Goal: Answer question/provide support: Share knowledge or assist other users

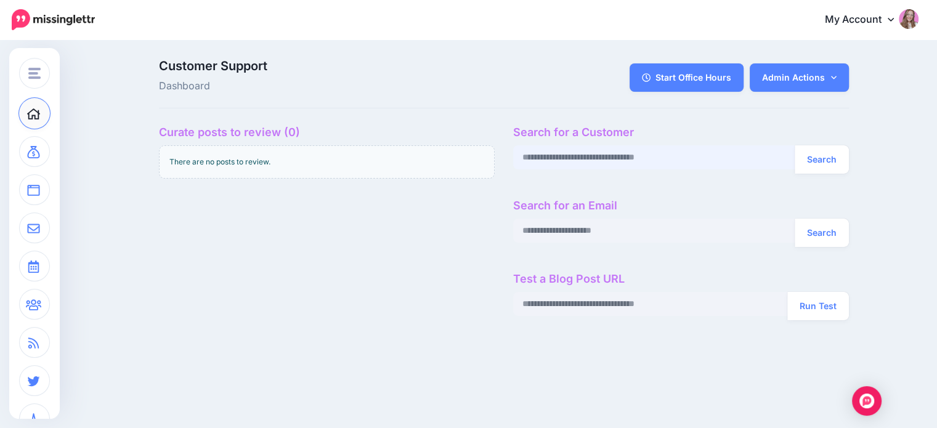
click at [627, 160] on input "text" at bounding box center [654, 157] width 282 height 24
paste input "**********"
type input "**********"
click at [795, 145] on button "Search" at bounding box center [822, 159] width 54 height 28
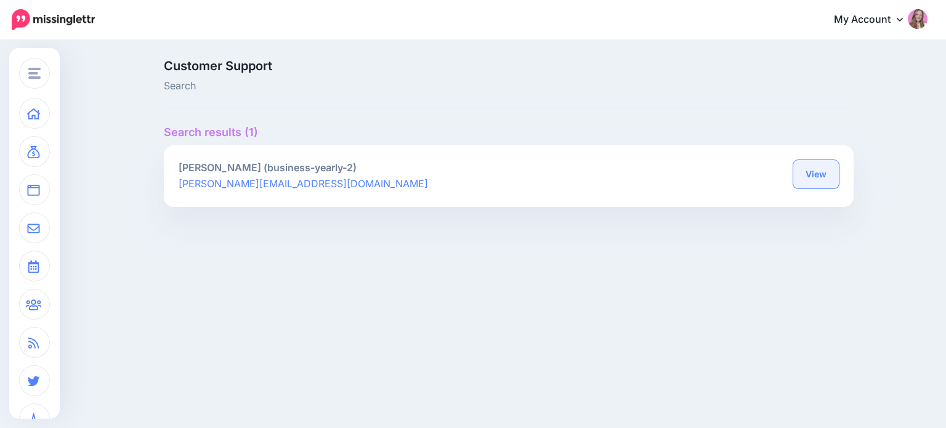
click at [824, 174] on link "View" at bounding box center [817, 174] width 46 height 28
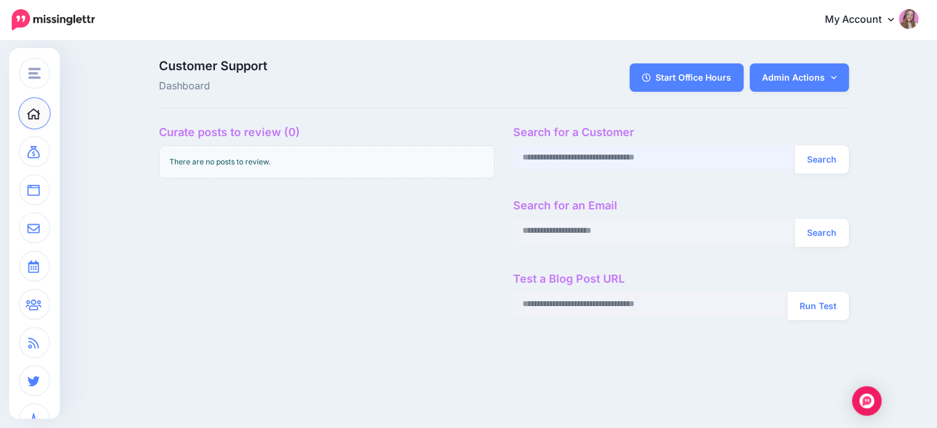
paste input "**********"
type input "**********"
click at [821, 157] on button "Search" at bounding box center [822, 159] width 54 height 28
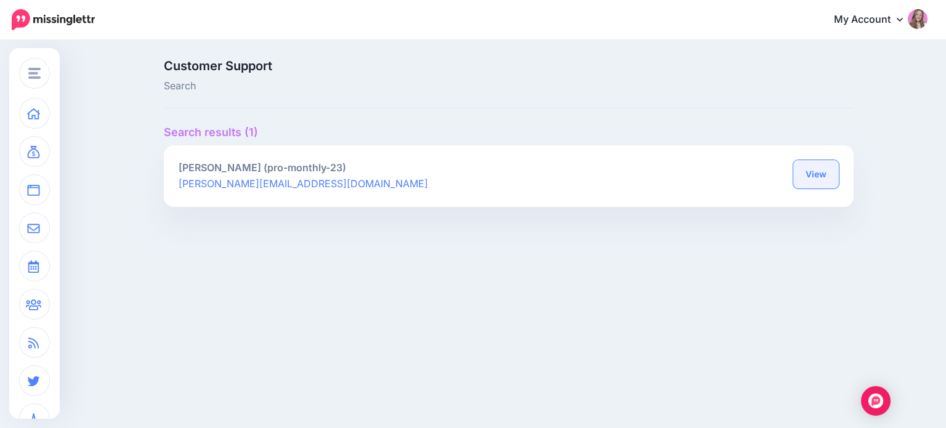
click at [819, 161] on link "View" at bounding box center [817, 174] width 46 height 28
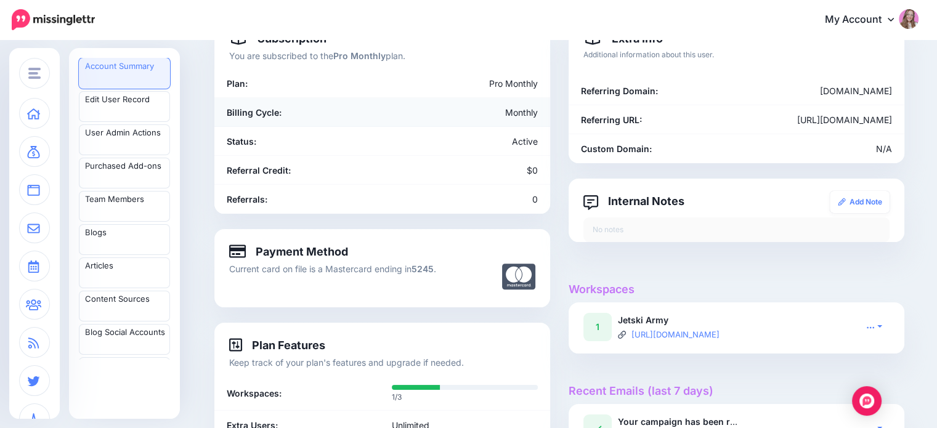
scroll to position [185, 0]
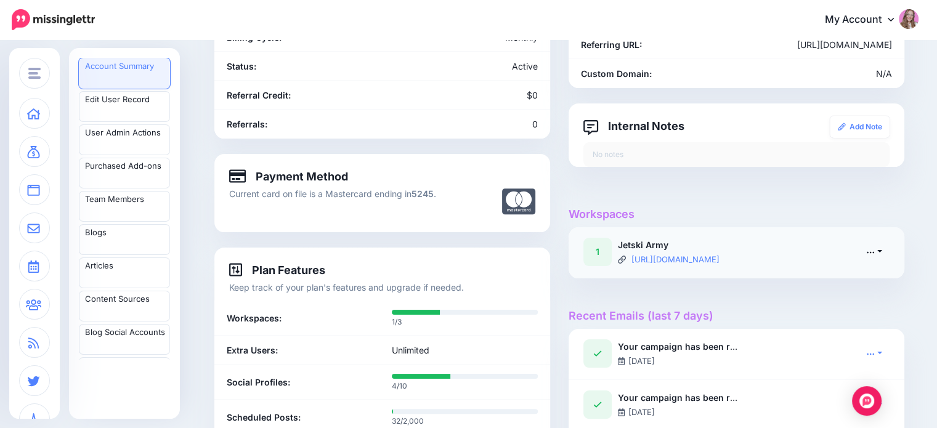
click at [874, 252] on icon at bounding box center [870, 252] width 9 height 9
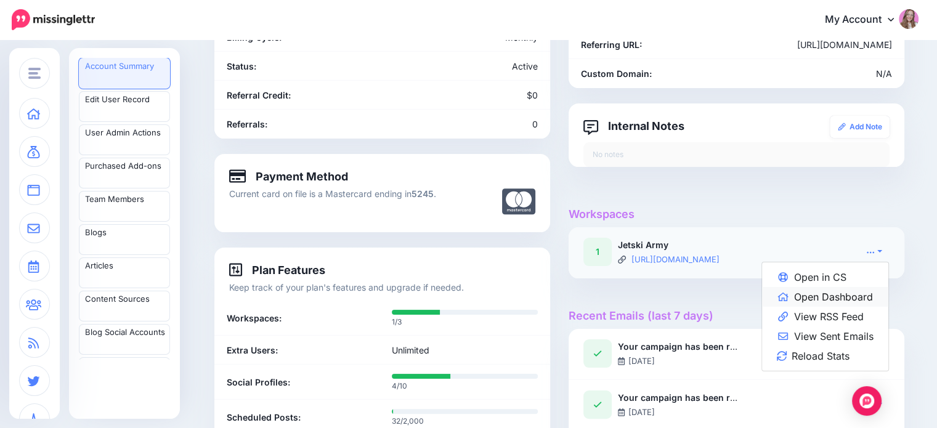
click at [839, 291] on link "Open Dashboard" at bounding box center [825, 297] width 126 height 20
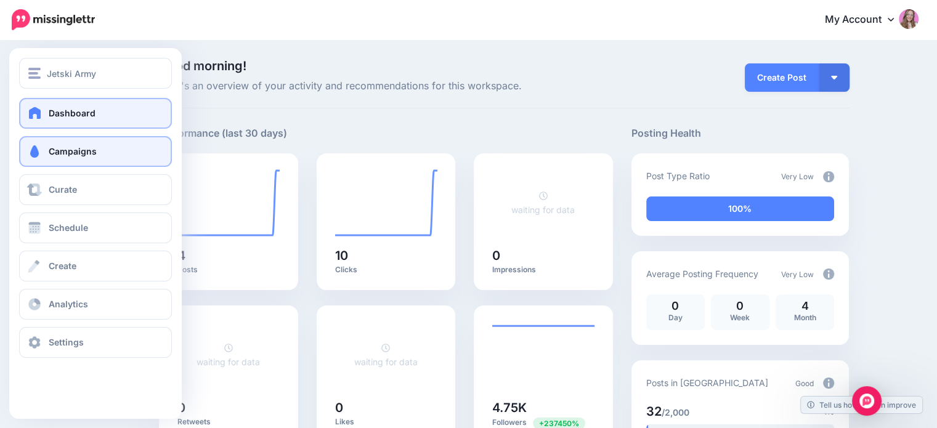
click at [33, 162] on link "Campaigns" at bounding box center [95, 151] width 153 height 31
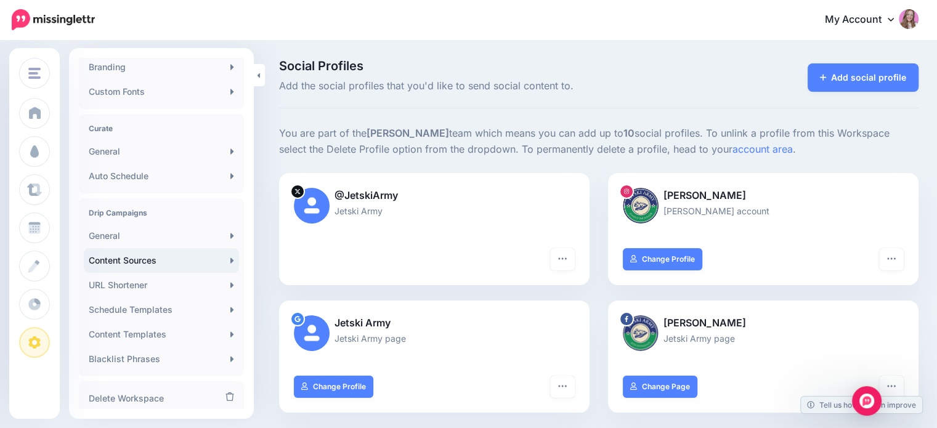
scroll to position [246, 0]
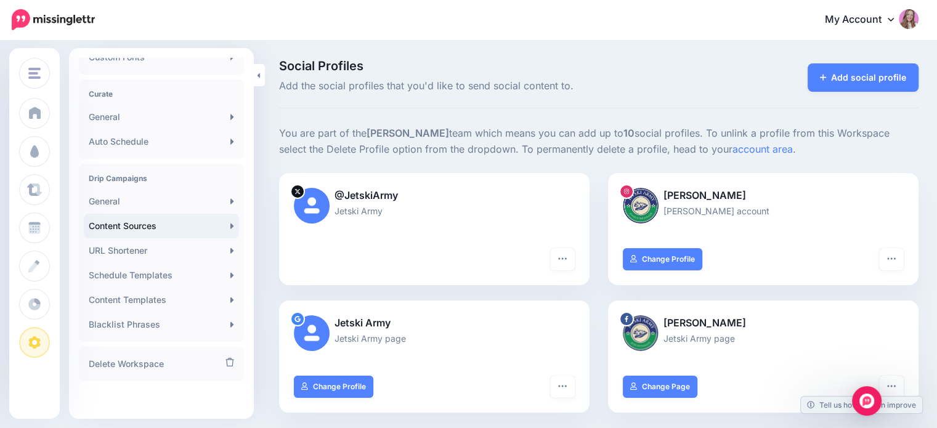
click at [146, 230] on link "Content Sources" at bounding box center [161, 226] width 155 height 25
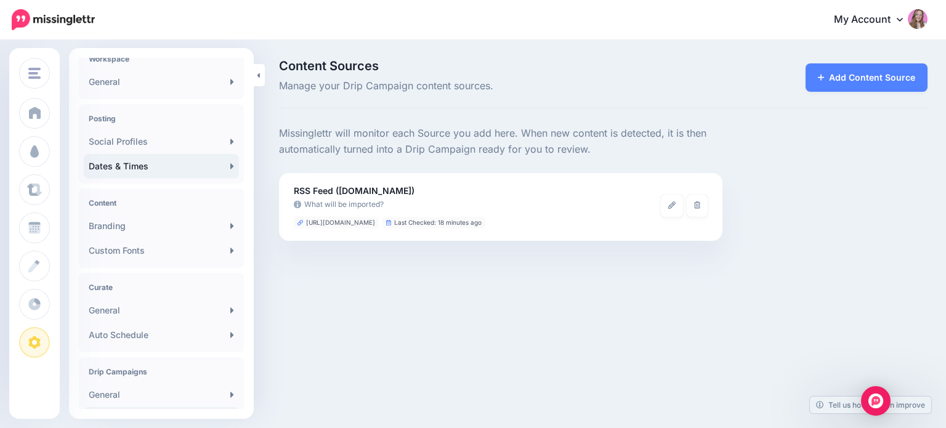
scroll to position [123, 0]
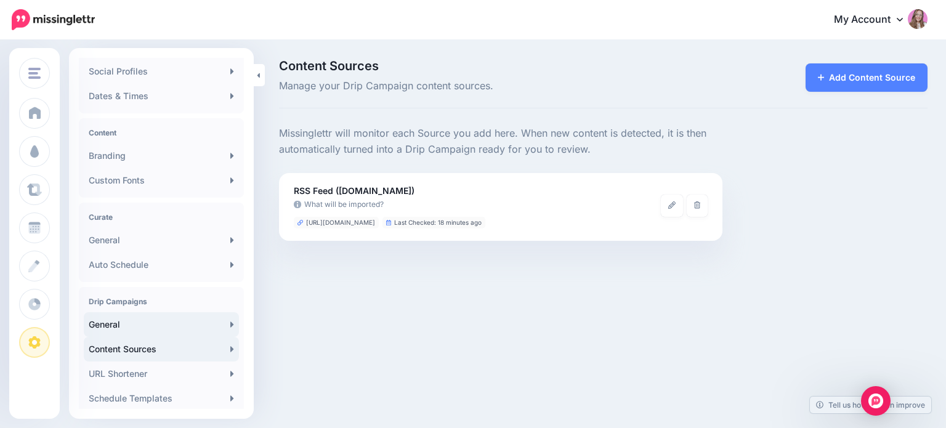
click at [127, 331] on link "General" at bounding box center [161, 324] width 155 height 25
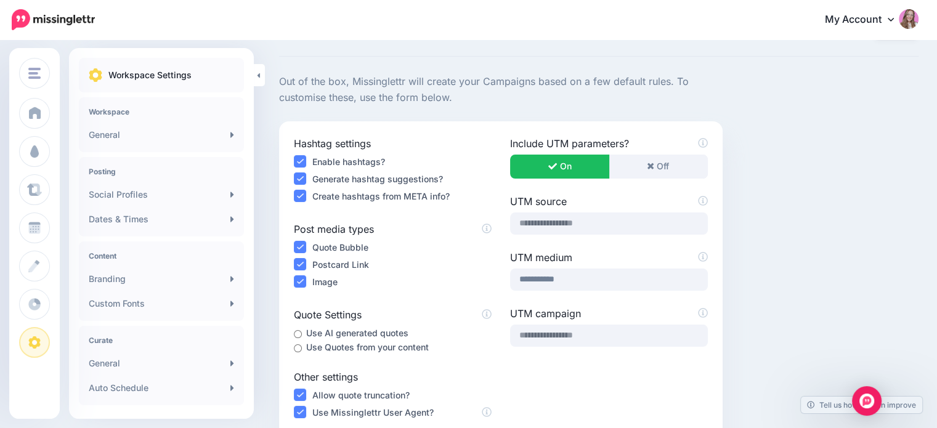
scroll to position [123, 0]
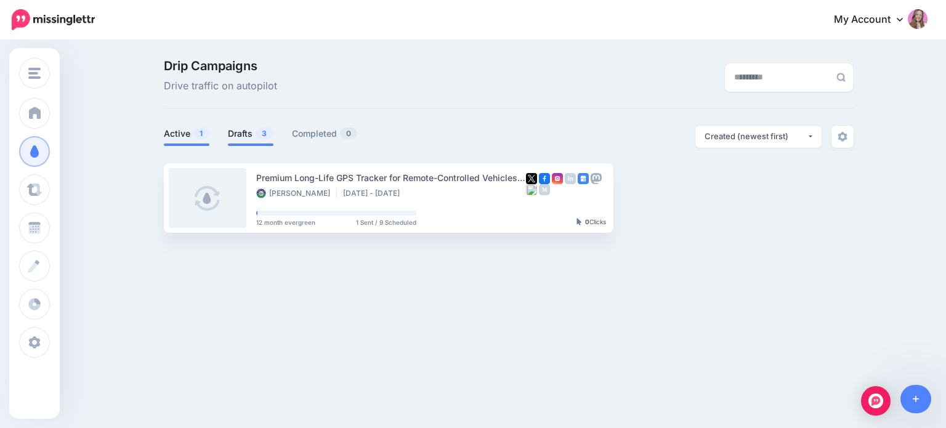
click at [242, 129] on link "Drafts 3" at bounding box center [251, 133] width 46 height 15
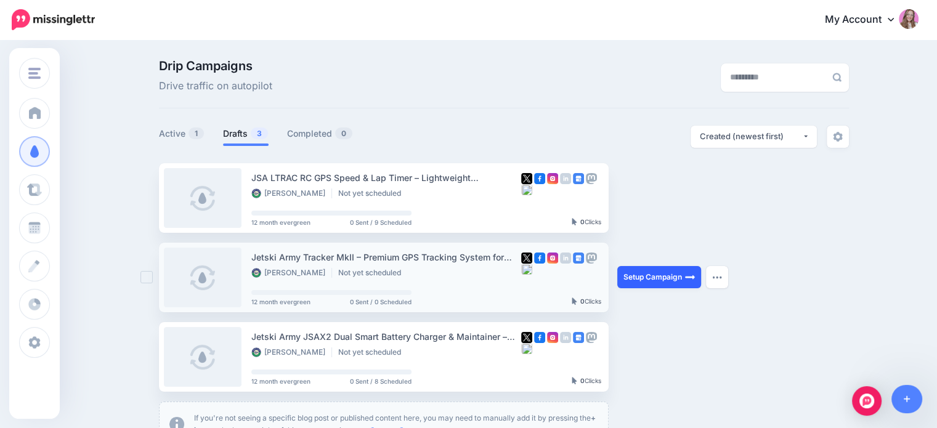
click at [635, 284] on link "Setup Campaign" at bounding box center [659, 277] width 84 height 22
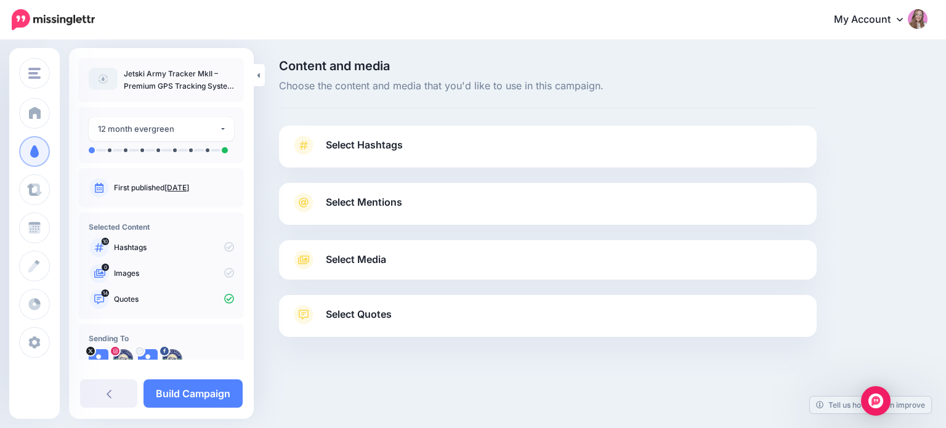
click at [386, 305] on link "Select Quotes" at bounding box center [547, 321] width 513 height 32
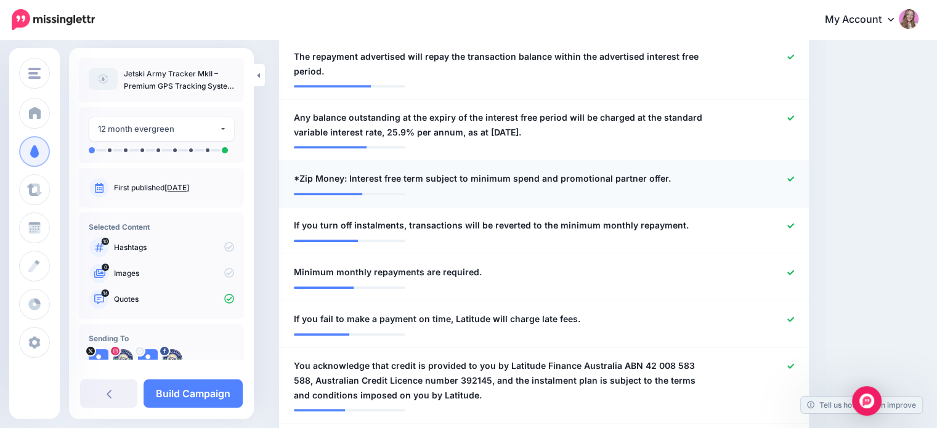
scroll to position [924, 0]
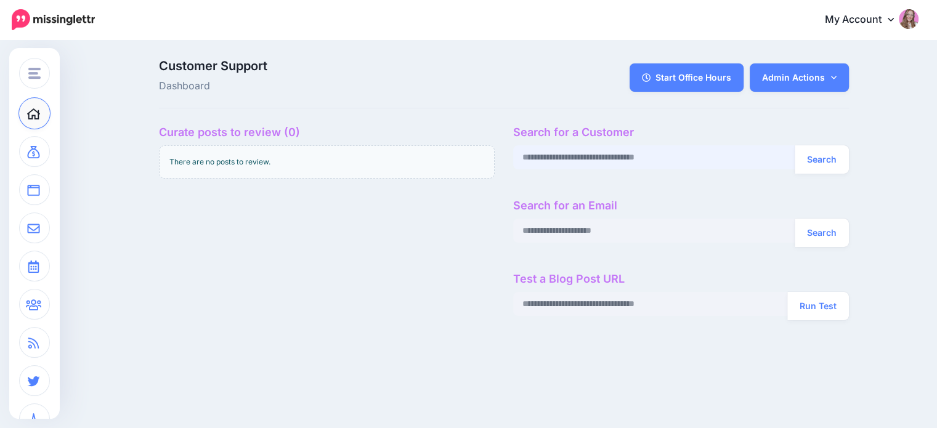
click at [600, 155] on input "text" at bounding box center [654, 157] width 282 height 24
paste input "**********"
type input "**********"
click at [829, 155] on button "Search" at bounding box center [822, 159] width 54 height 28
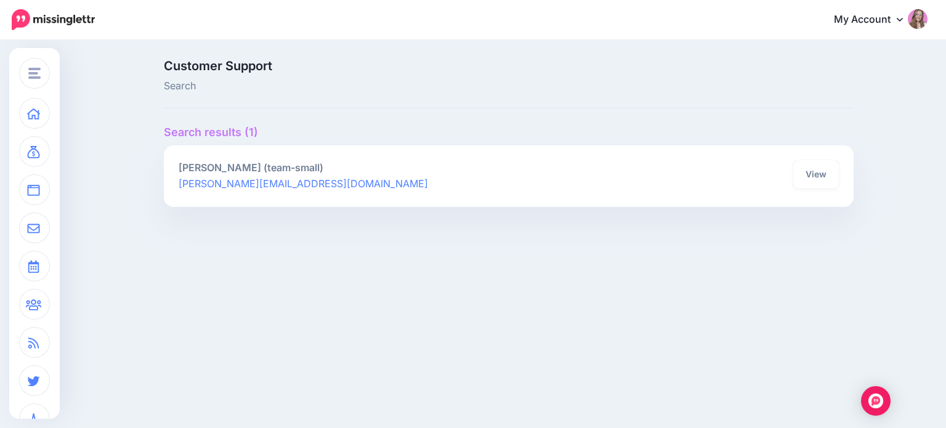
drag, startPoint x: 801, startPoint y: 179, endPoint x: 734, endPoint y: 140, distance: 77.9
click at [801, 179] on link "View" at bounding box center [817, 174] width 46 height 28
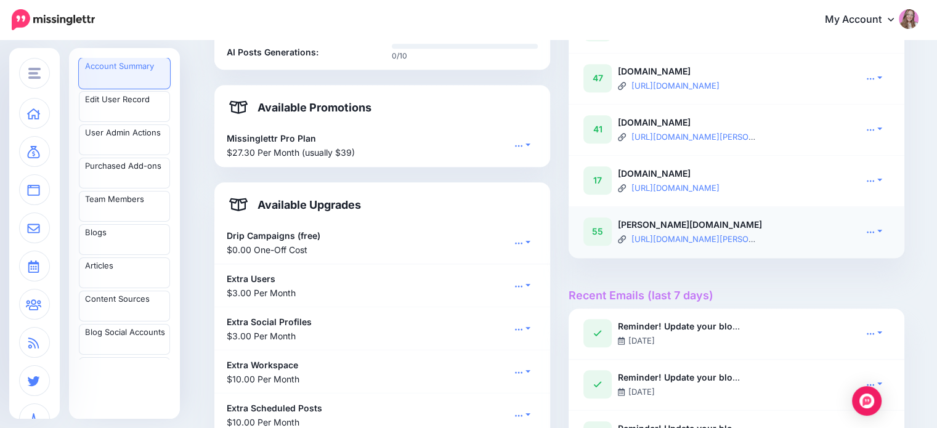
scroll to position [924, 0]
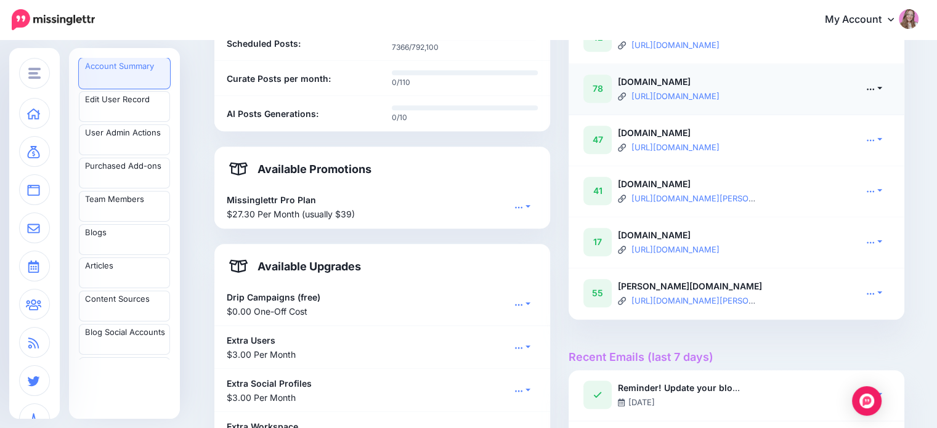
click at [882, 97] on link at bounding box center [874, 88] width 31 height 18
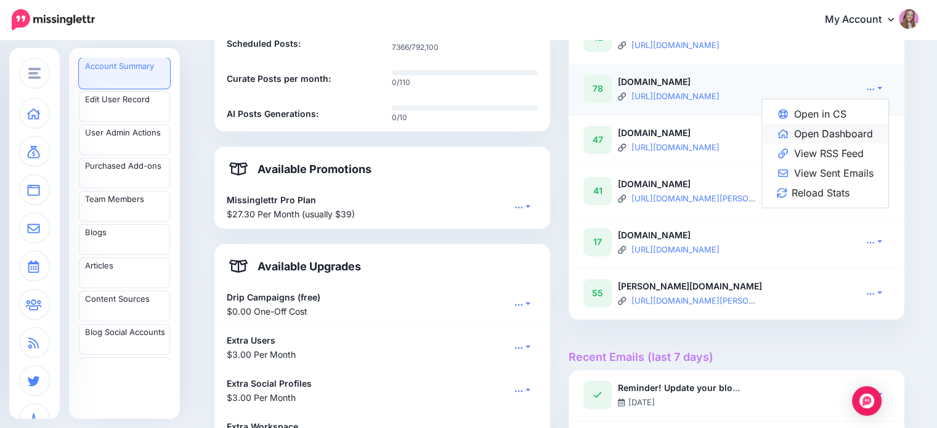
click at [864, 144] on link "Open Dashboard" at bounding box center [825, 134] width 126 height 20
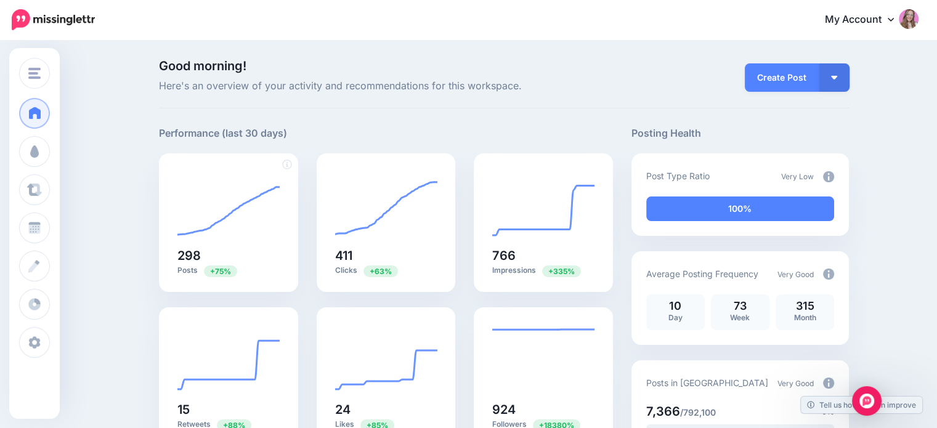
scroll to position [185, 0]
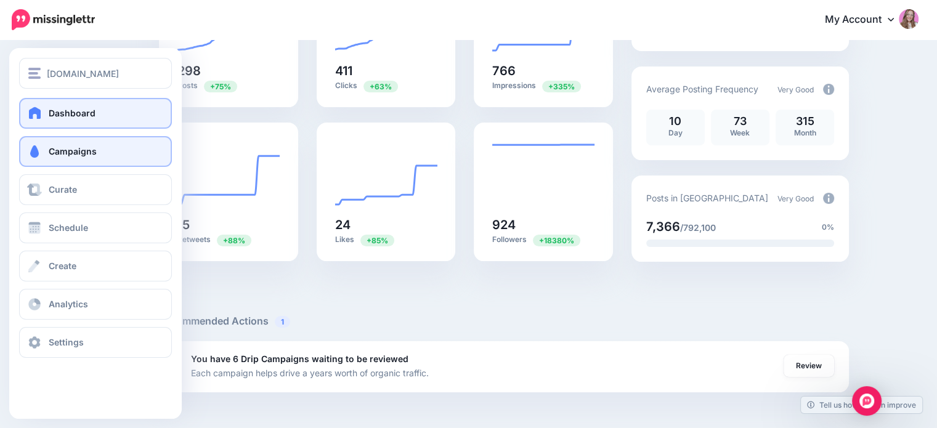
click at [78, 154] on span "Campaigns" at bounding box center [73, 151] width 48 height 10
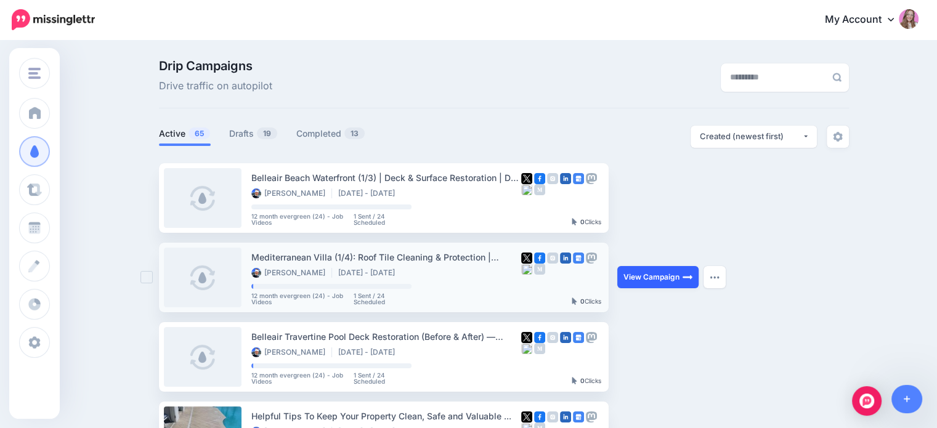
click at [653, 276] on link "View Campaign" at bounding box center [657, 277] width 81 height 22
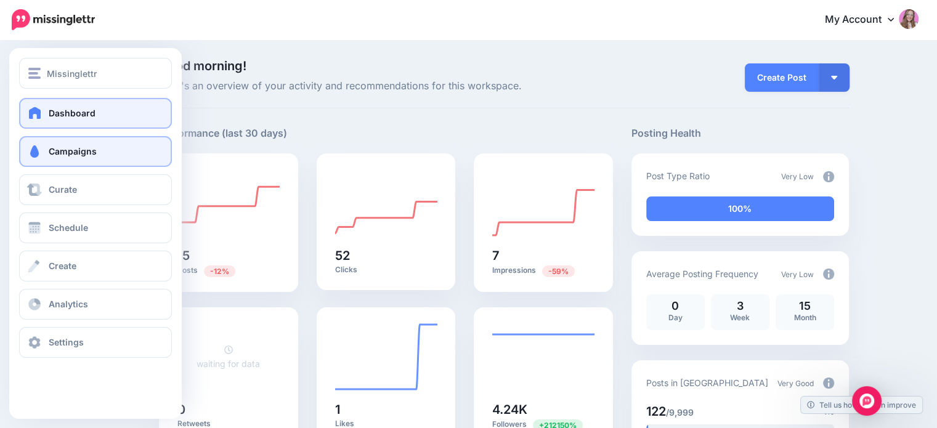
click at [52, 153] on span "Campaigns" at bounding box center [73, 151] width 48 height 10
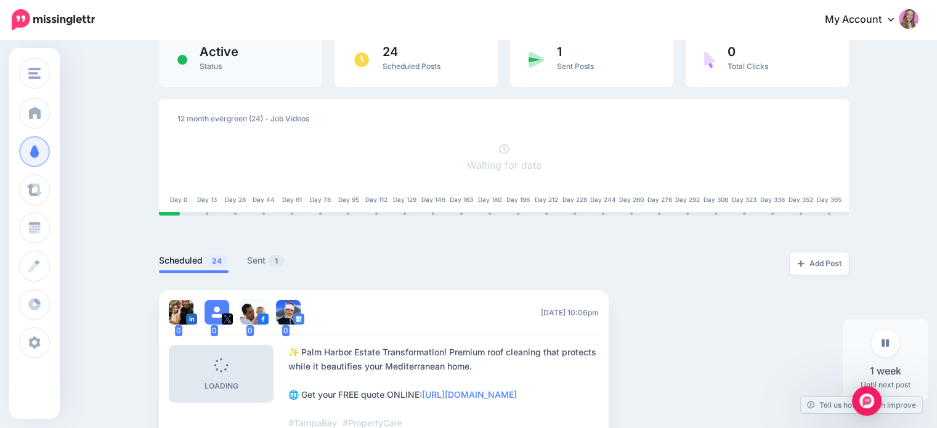
scroll to position [185, 0]
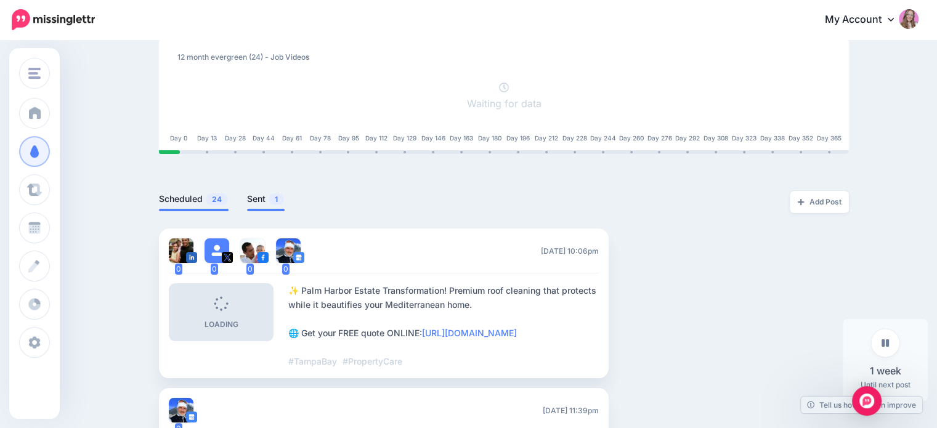
click at [262, 192] on link "Sent 1" at bounding box center [266, 199] width 38 height 15
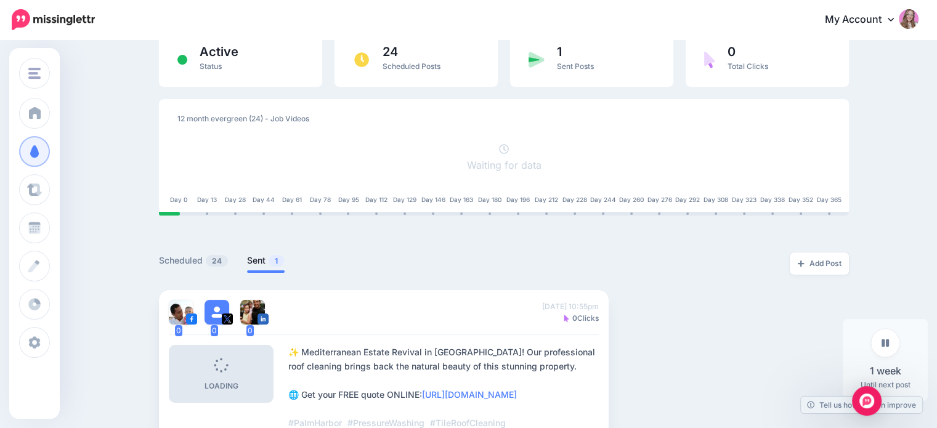
scroll to position [62, 0]
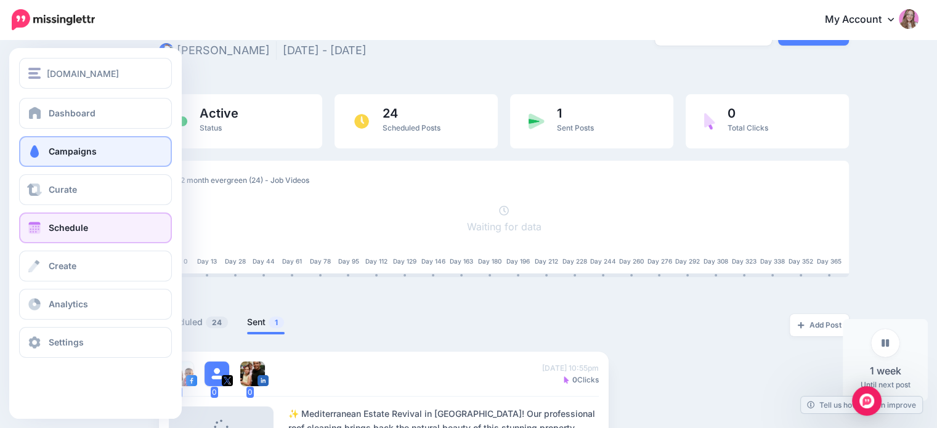
click at [35, 218] on link "Schedule" at bounding box center [95, 228] width 153 height 31
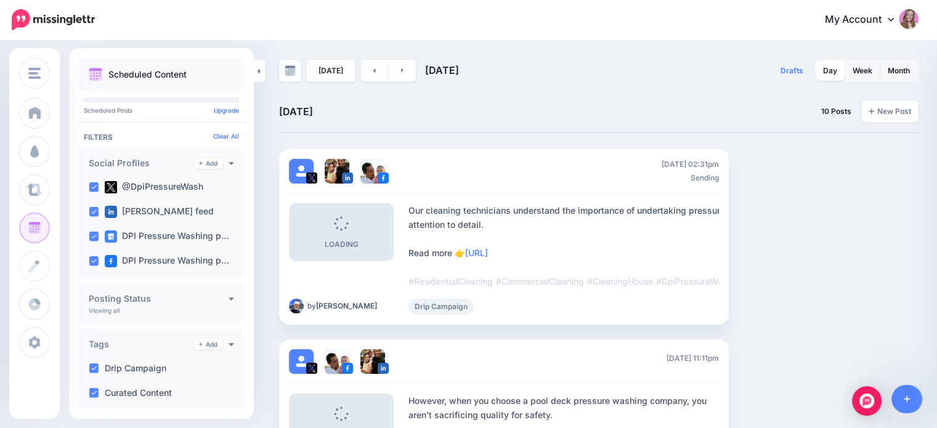
click at [428, 72] on span "[DATE]" at bounding box center [442, 70] width 34 height 12
click at [428, 72] on span "25th Aug 2025" at bounding box center [442, 70] width 34 height 12
click at [503, 63] on div "Today 25th Aug 2025" at bounding box center [439, 71] width 320 height 22
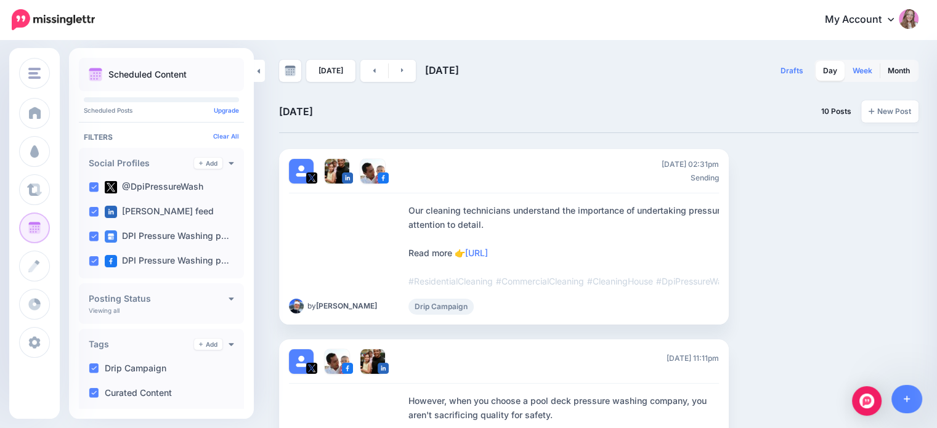
click at [865, 77] on link "Week" at bounding box center [862, 71] width 35 height 20
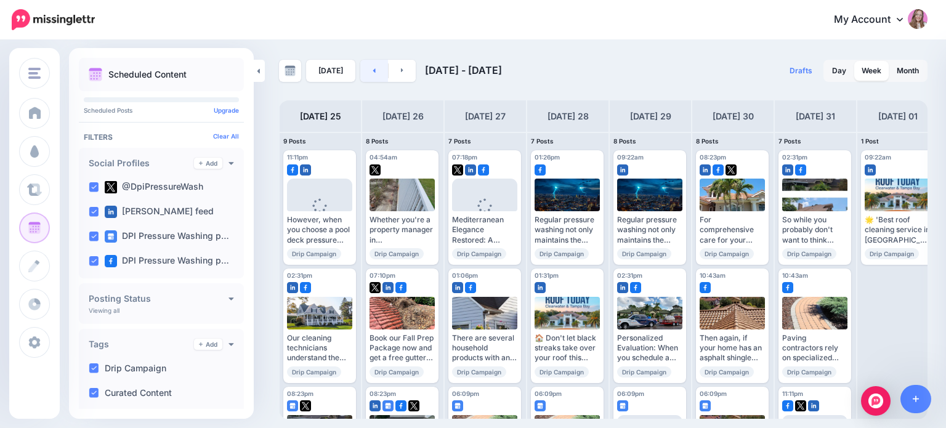
click at [373, 73] on icon at bounding box center [374, 70] width 3 height 7
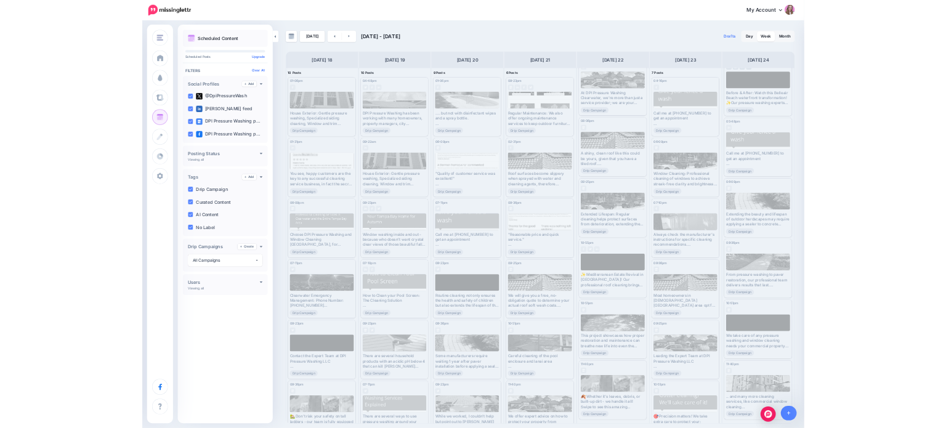
scroll to position [308, 0]
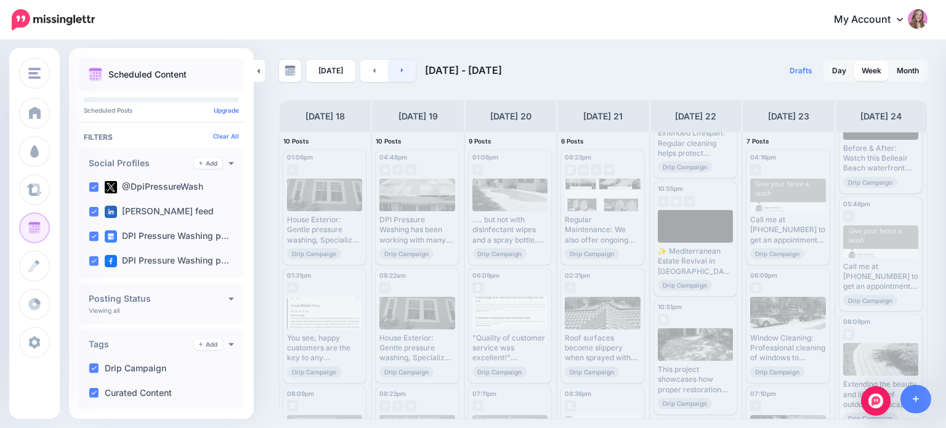
click at [397, 76] on link at bounding box center [403, 71] width 28 height 22
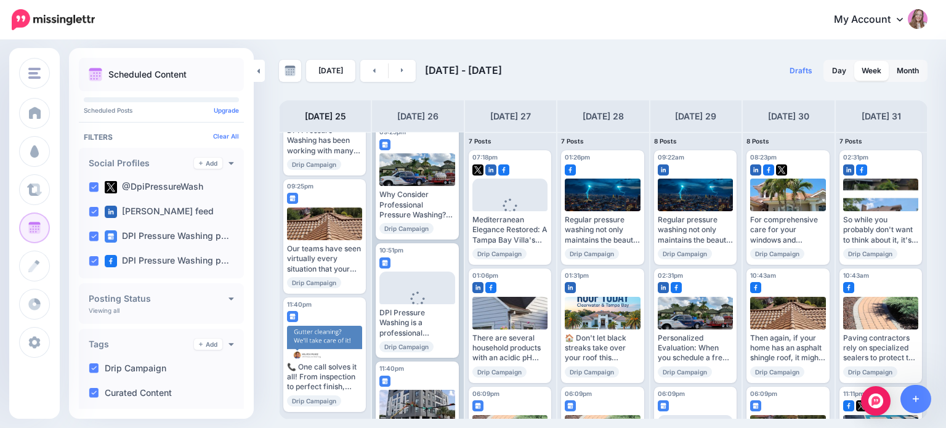
scroll to position [680, 0]
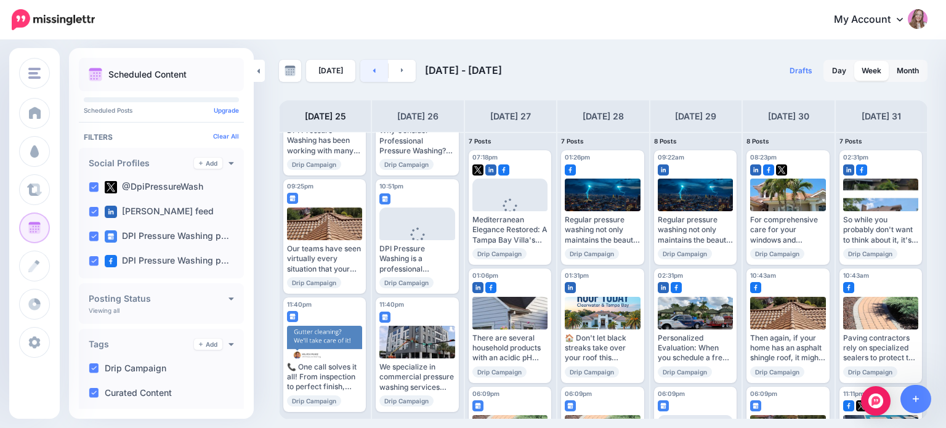
click at [375, 68] on link at bounding box center [374, 71] width 28 height 22
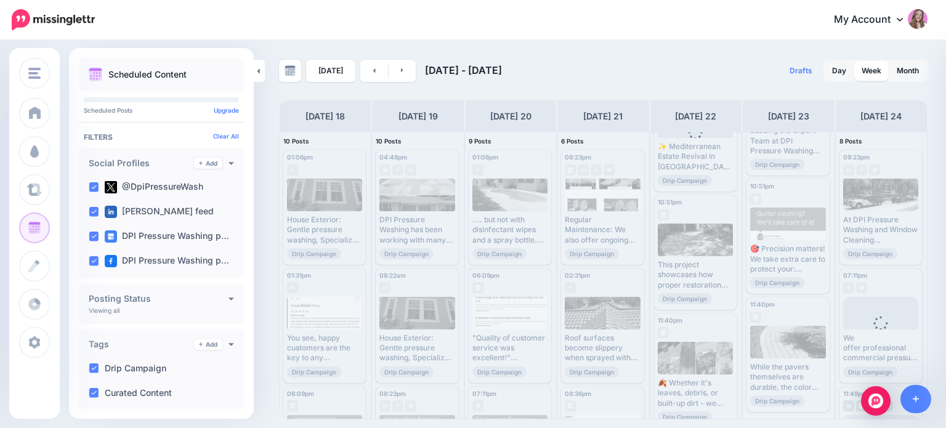
scroll to position [798, 0]
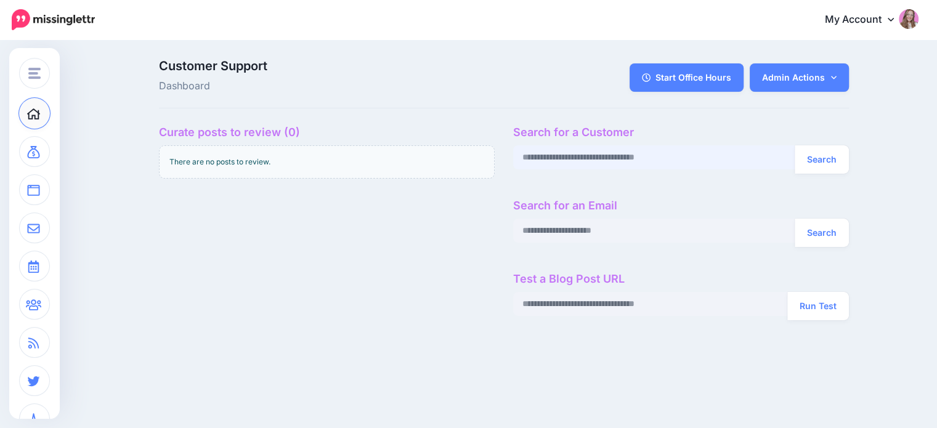
click at [562, 155] on input "text" at bounding box center [654, 157] width 282 height 24
paste input "**********"
type input "**********"
click at [827, 150] on button "Search" at bounding box center [822, 159] width 54 height 28
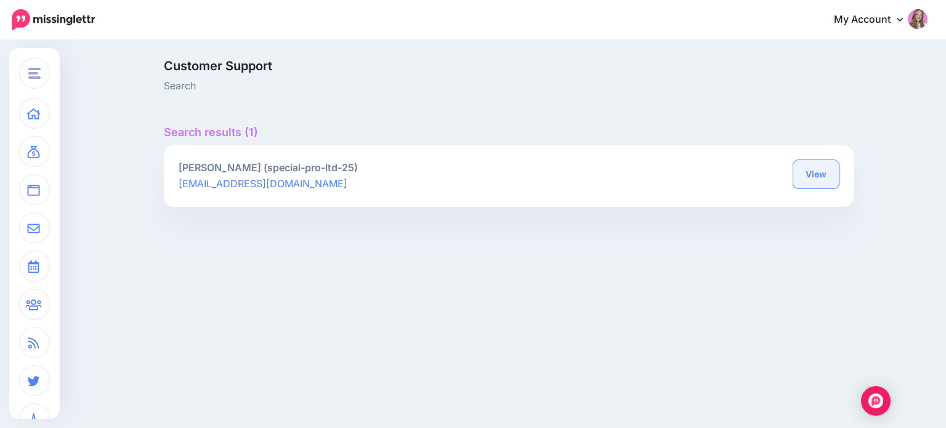
click at [810, 173] on link "View" at bounding box center [817, 174] width 46 height 28
